Goal: Register for event/course

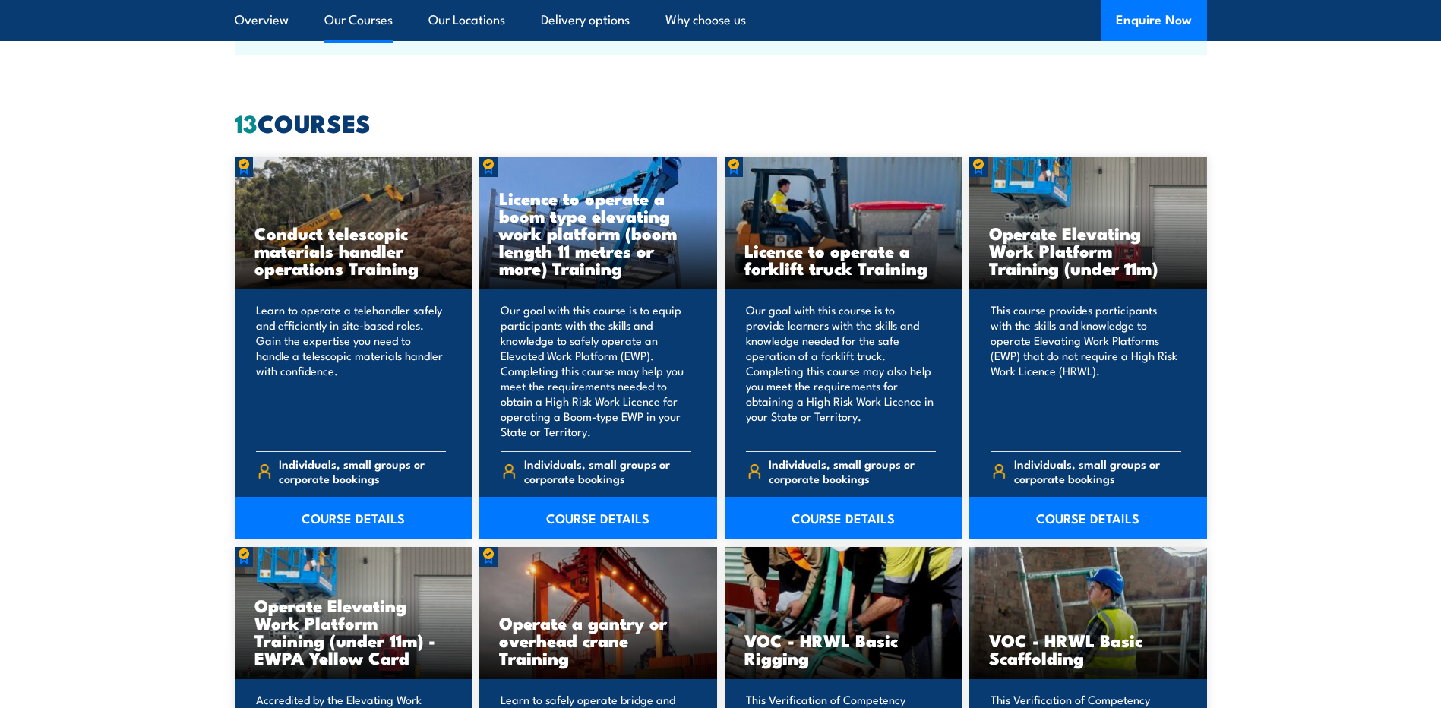
scroll to position [1139, 0]
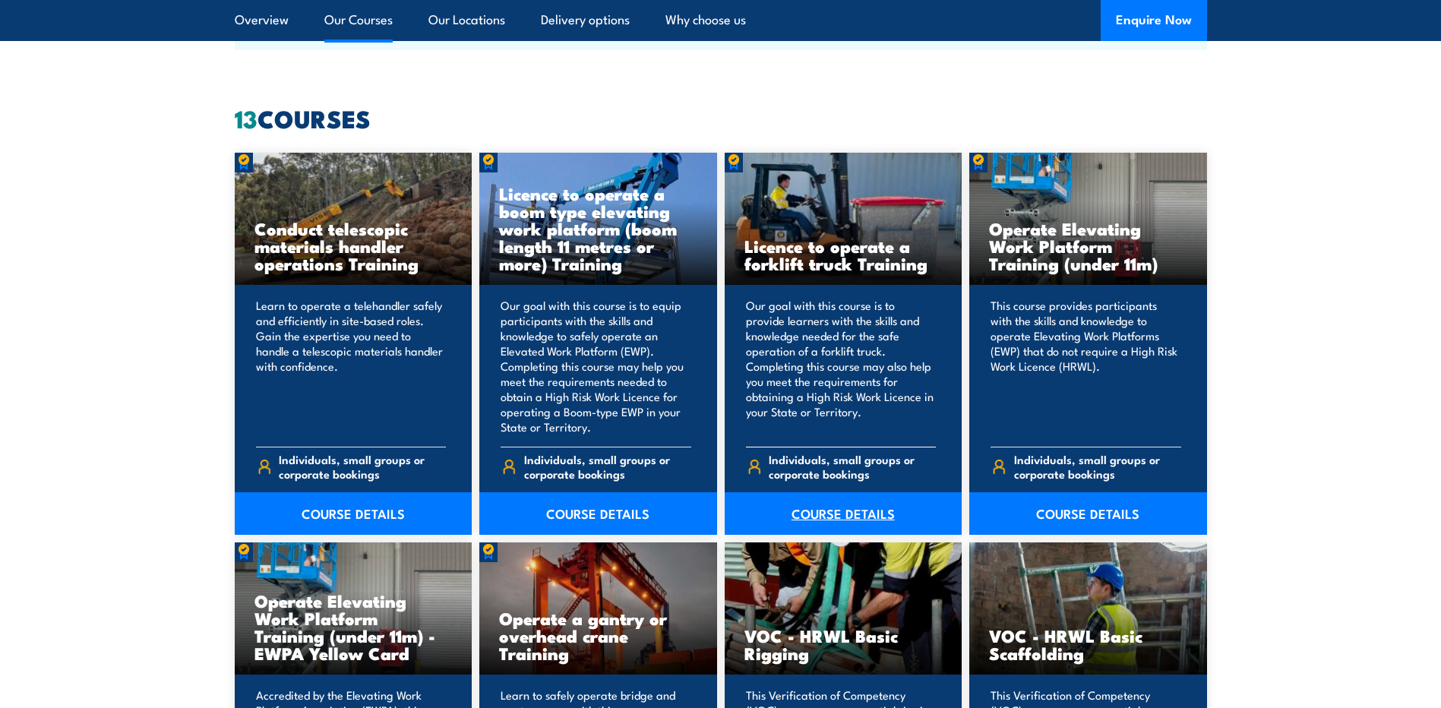
click at [848, 511] on link "COURSE DETAILS" at bounding box center [844, 513] width 238 height 43
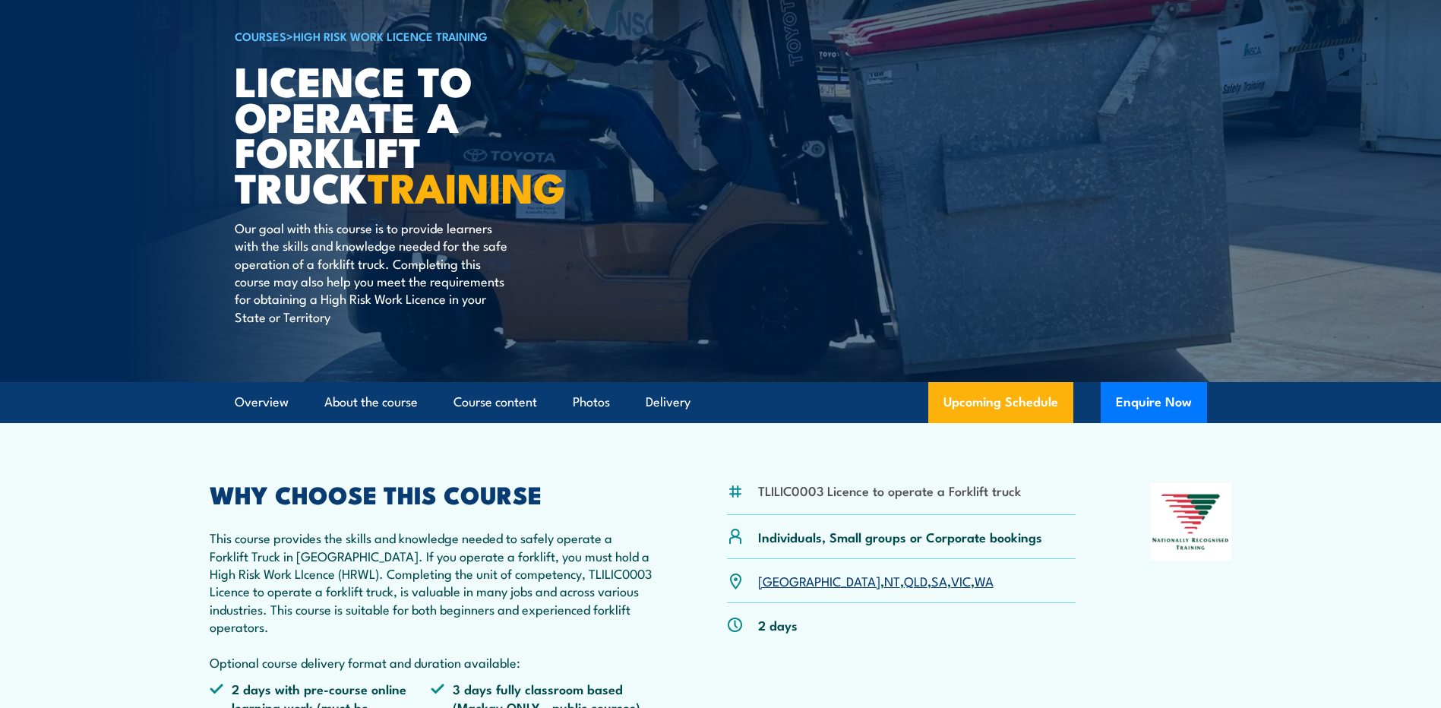
scroll to position [152, 0]
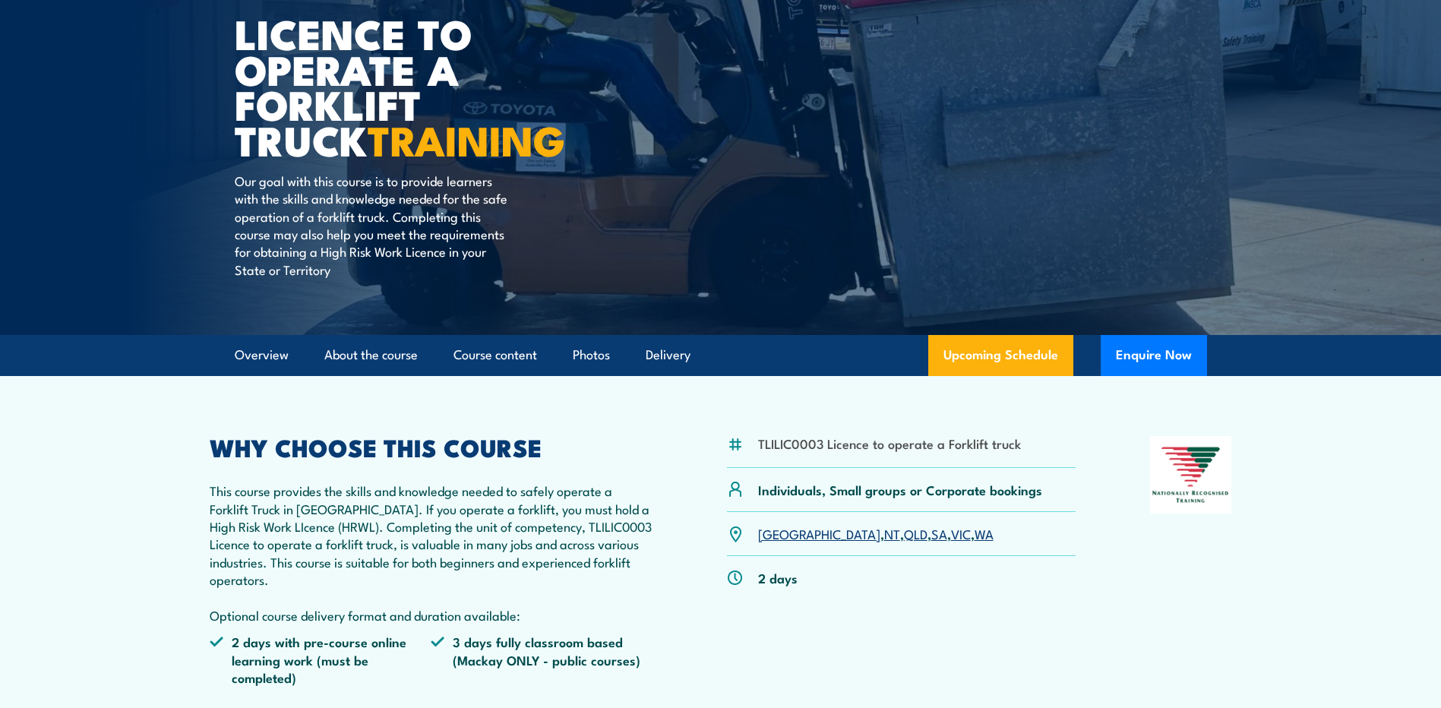
click at [931, 530] on link "SA" at bounding box center [939, 533] width 16 height 18
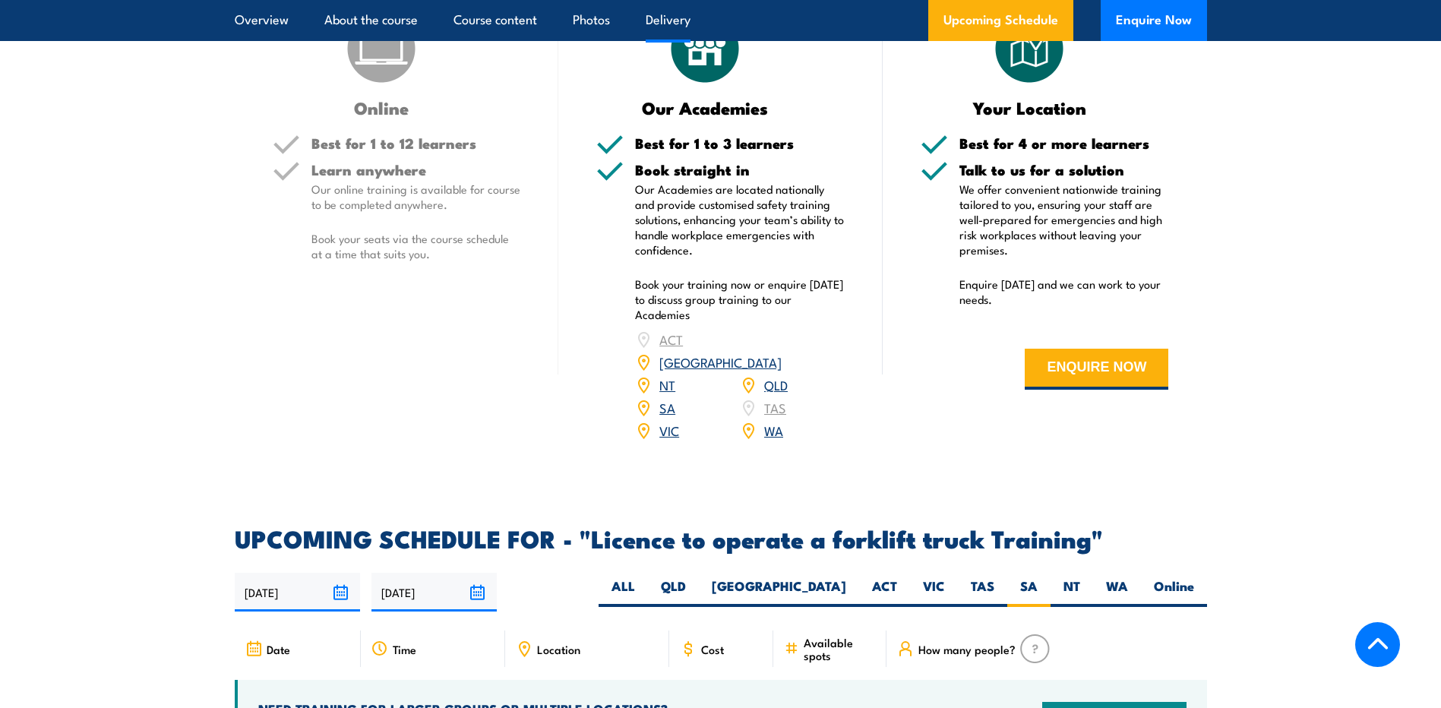
scroll to position [2010, 0]
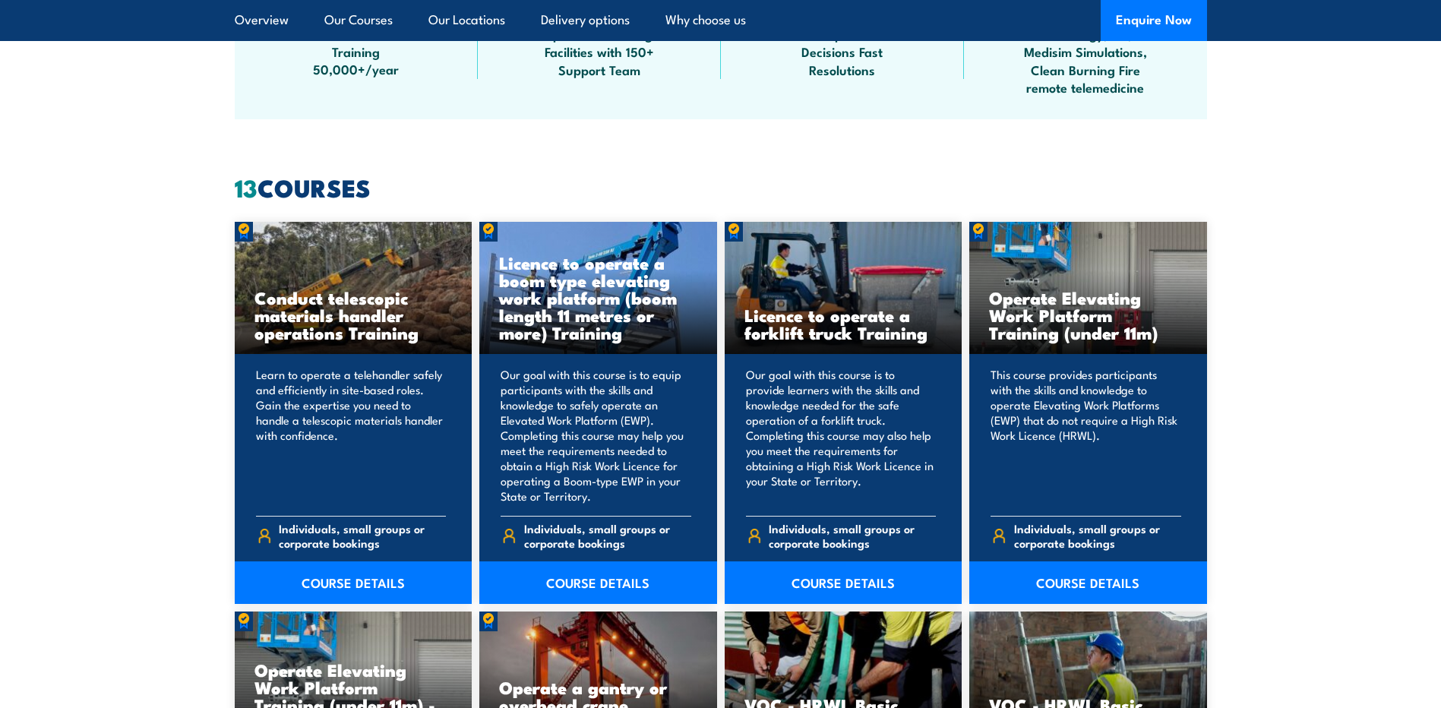
scroll to position [1139, 0]
